Goal: Task Accomplishment & Management: Complete application form

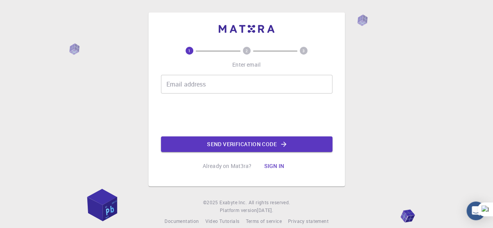
click at [254, 86] on input "Email address" at bounding box center [247, 84] width 172 height 19
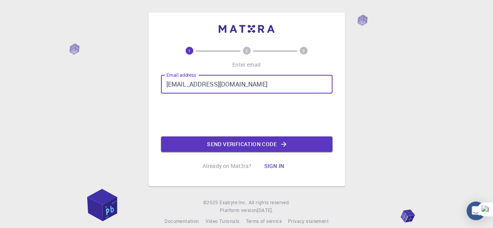
click at [209, 83] on input "[EMAIL_ADDRESS][DOMAIN_NAME]" at bounding box center [247, 84] width 172 height 19
click at [212, 83] on input "[EMAIL_ADDRESS][DOMAIN_NAME]" at bounding box center [247, 84] width 172 height 19
type input "[EMAIL_ADDRESS][DOMAIN_NAME]"
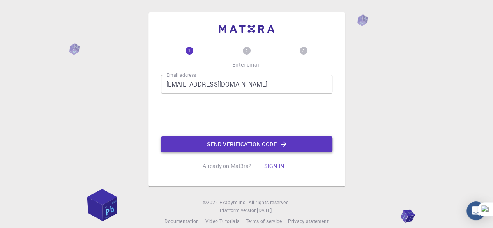
click at [212, 145] on button "Send verification code" at bounding box center [247, 145] width 172 height 16
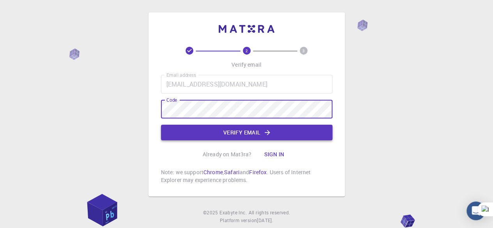
click at [266, 131] on icon "button" at bounding box center [268, 133] width 8 height 8
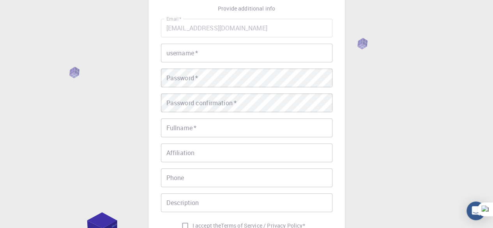
scroll to position [39, 0]
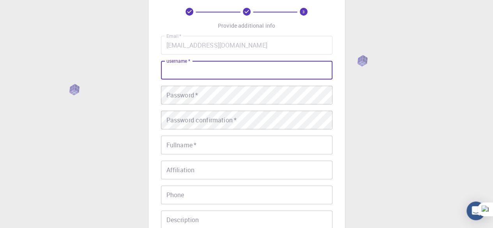
click at [250, 66] on input "username   *" at bounding box center [247, 70] width 172 height 19
type input "[PERSON_NAME]"
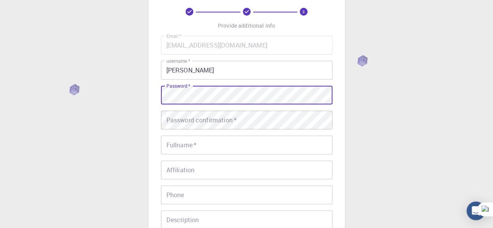
click at [404, 119] on div "3 Provide additional info Email   * [EMAIL_ADDRESS][DOMAIN_NAME] Email   * user…" at bounding box center [246, 159] width 493 height 397
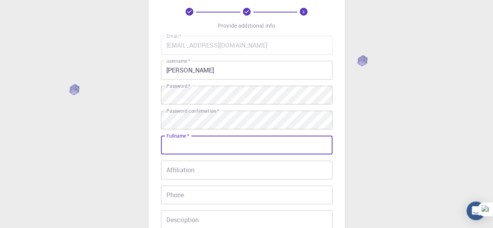
click at [198, 145] on input "Fullname   *" at bounding box center [247, 145] width 172 height 19
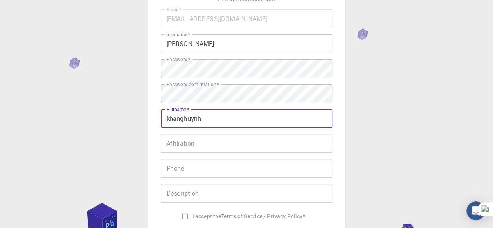
scroll to position [78, 0]
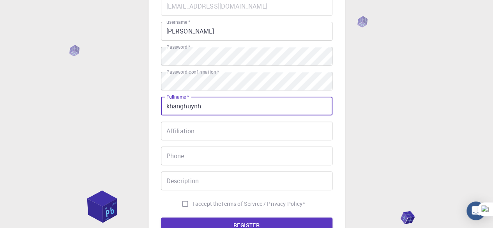
type input "khanghuynh"
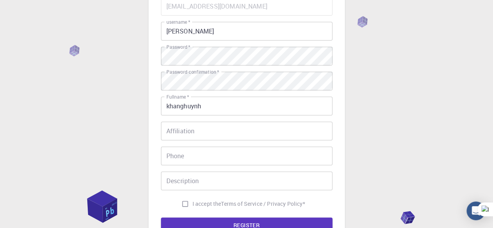
click at [216, 121] on div "Email   * [EMAIL_ADDRESS][DOMAIN_NAME] Email   * username   * [PERSON_NAME] use…" at bounding box center [247, 104] width 172 height 215
click at [218, 128] on input "Affiliation" at bounding box center [247, 131] width 172 height 19
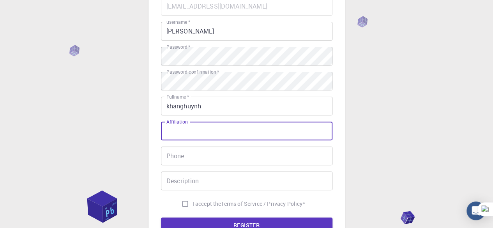
click at [181, 168] on div "Email   * [EMAIL_ADDRESS][DOMAIN_NAME] Email   * username   * [PERSON_NAME] use…" at bounding box center [247, 104] width 172 height 215
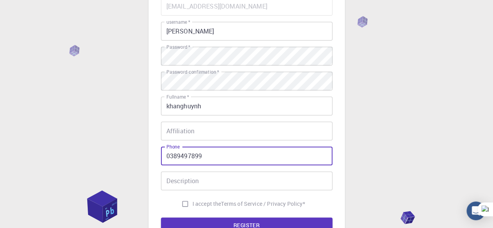
type input "0389497899"
click at [182, 203] on input "I accept the Terms of Service / Privacy Policy *" at bounding box center [185, 204] width 15 height 15
checkbox input "true"
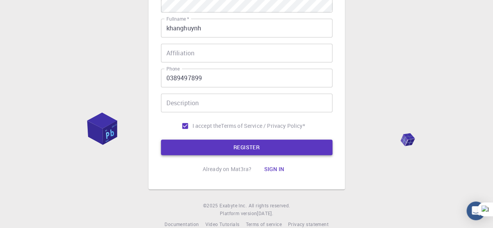
click at [229, 152] on button "REGISTER" at bounding box center [247, 148] width 172 height 16
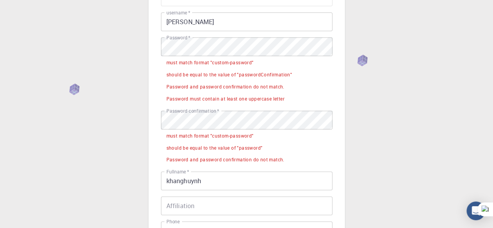
scroll to position [126, 0]
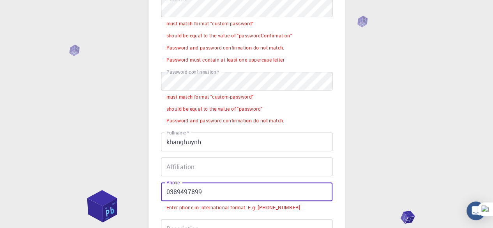
click at [216, 194] on input "0389497899" at bounding box center [247, 192] width 172 height 19
click at [216, 193] on input "0389497899" at bounding box center [247, 192] width 172 height 19
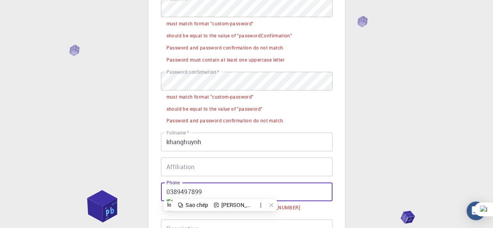
click at [225, 218] on div "Email   * [EMAIL_ADDRESS][DOMAIN_NAME] Email   * username   * [PERSON_NAME] use…" at bounding box center [247, 104] width 172 height 311
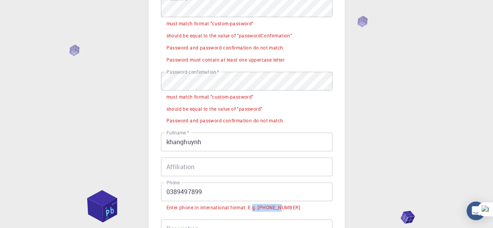
drag, startPoint x: 253, startPoint y: 209, endPoint x: 280, endPoint y: 207, distance: 27.0
click at [280, 207] on div "Enter phone in international format. E.g. [PHONE_NUMBER]" at bounding box center [234, 208] width 134 height 8
click at [290, 207] on div "Enter phone in international format. E.g. [PHONE_NUMBER]" at bounding box center [234, 208] width 134 height 8
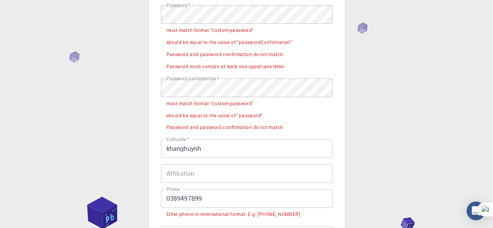
scroll to position [110, 0]
